Goal: Transaction & Acquisition: Purchase product/service

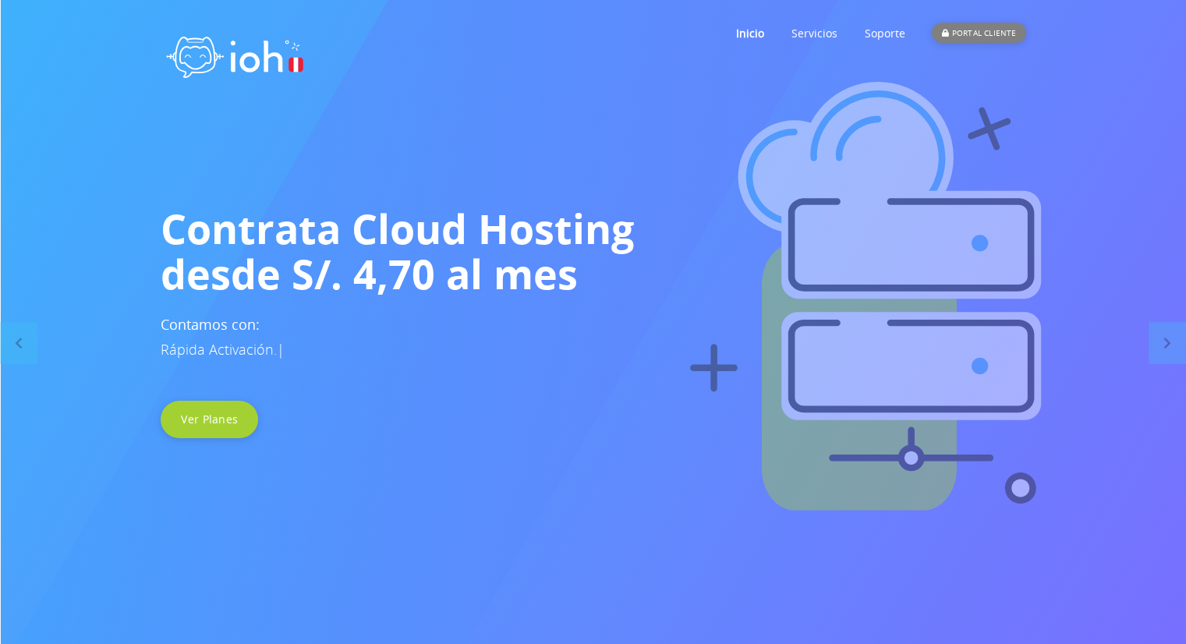
click at [970, 40] on div "PORTAL CLIENTE" at bounding box center [979, 33] width 94 height 20
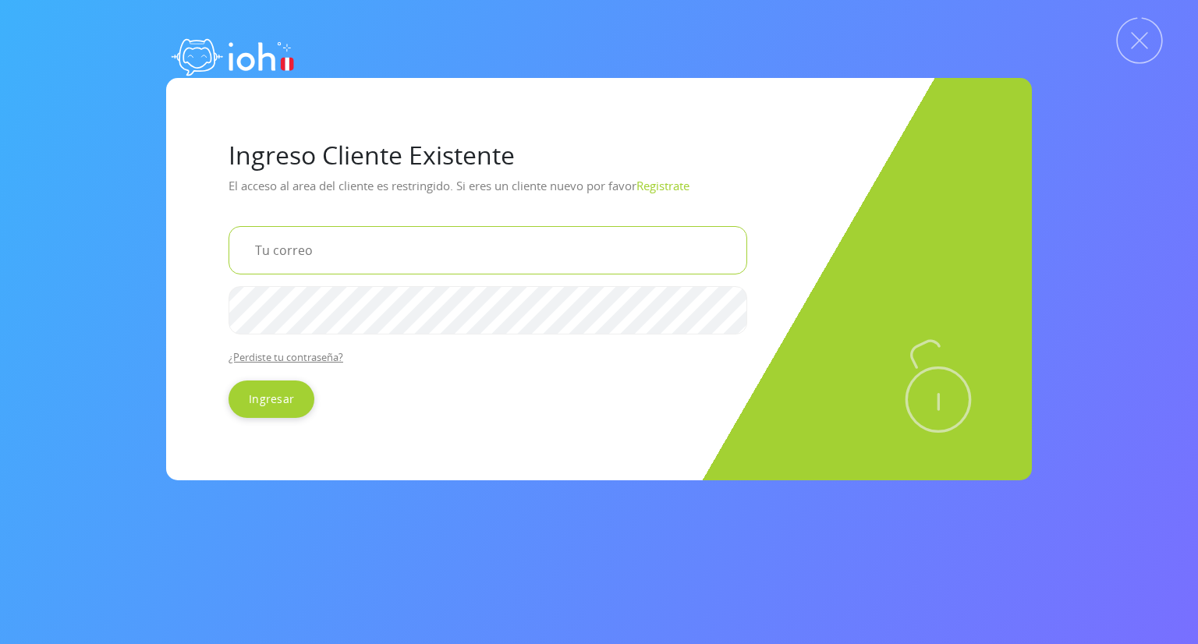
click at [337, 243] on input "email" at bounding box center [487, 250] width 518 height 48
type input "[EMAIL_ADDRESS][DOMAIN_NAME]"
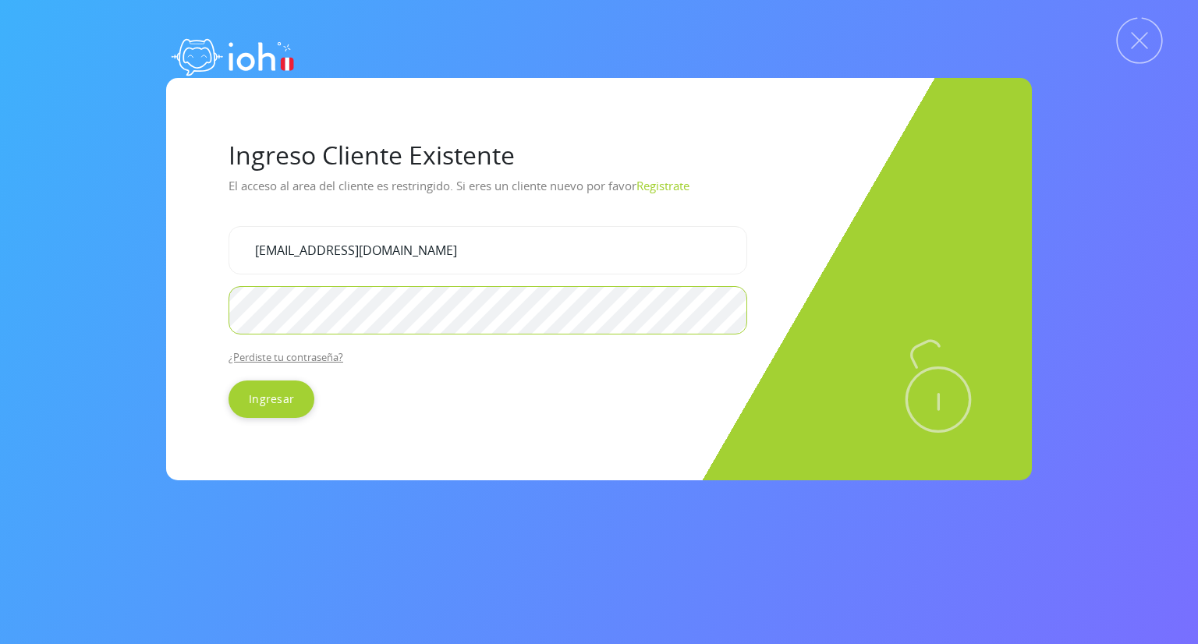
click at [228, 380] on input "Ingresar" at bounding box center [271, 398] width 86 height 37
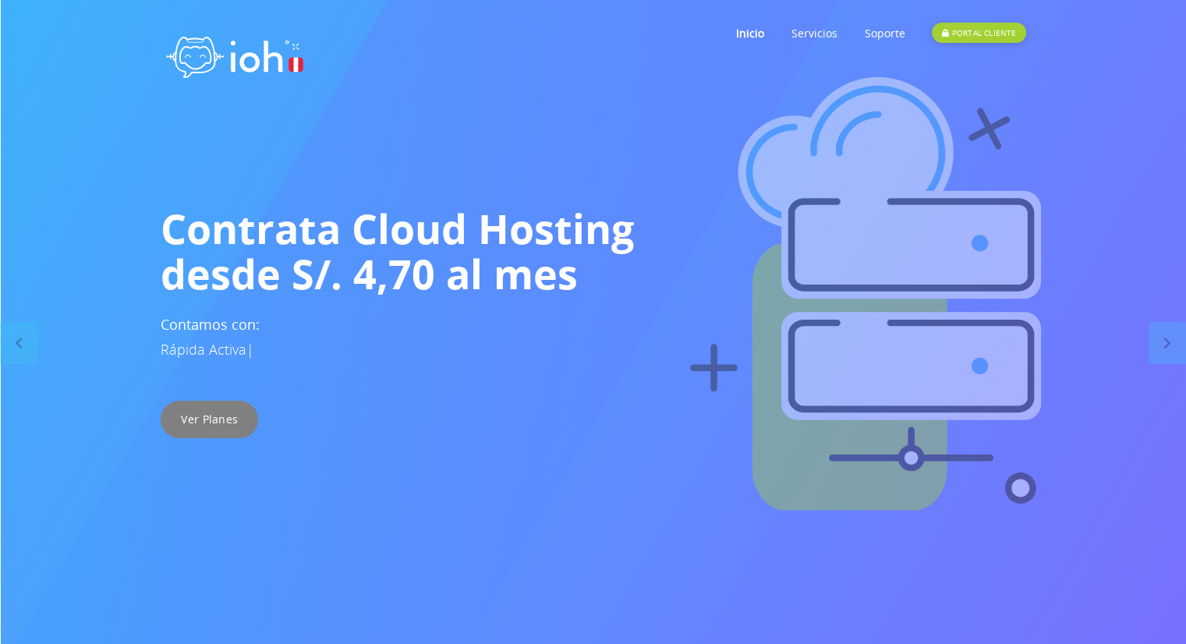
click at [186, 429] on link "Ver Planes" at bounding box center [209, 419] width 97 height 37
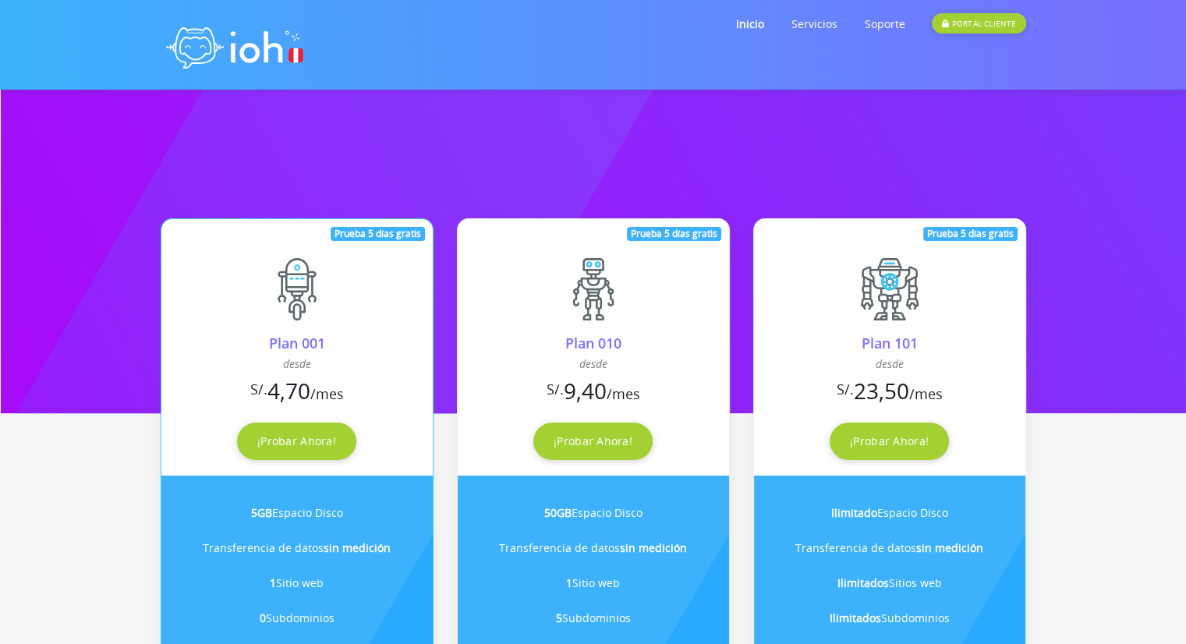
scroll to position [234, 0]
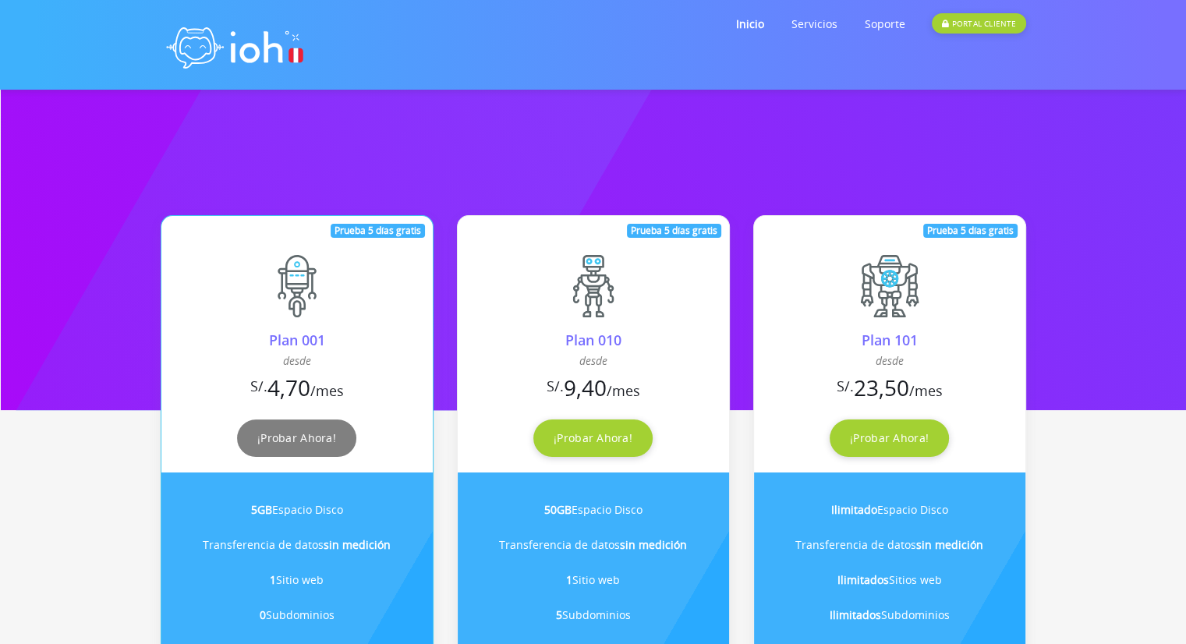
click at [318, 448] on link "¡Probar Ahora!" at bounding box center [296, 437] width 119 height 37
